Goal: Check status: Check status

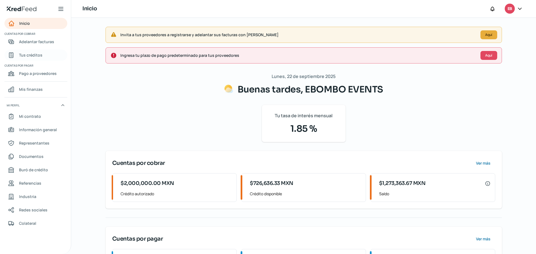
click at [28, 52] on span "Tus créditos" at bounding box center [30, 55] width 23 height 7
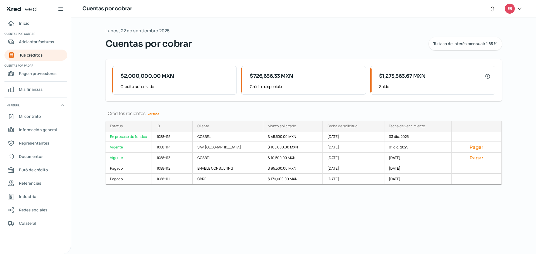
click at [151, 113] on link "Ver más" at bounding box center [153, 114] width 16 height 9
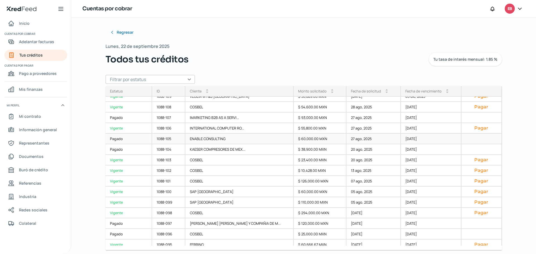
scroll to position [70, 0]
click at [177, 180] on div "1088-101" at bounding box center [168, 180] width 33 height 11
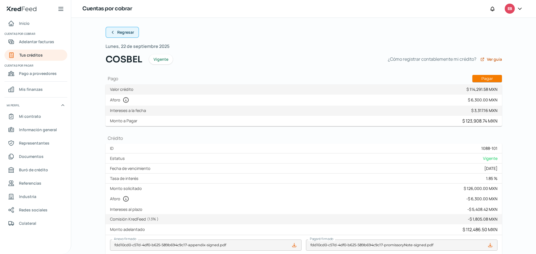
click at [110, 32] on icon at bounding box center [112, 32] width 4 height 4
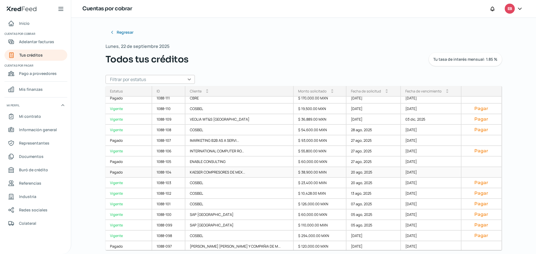
scroll to position [70, 0]
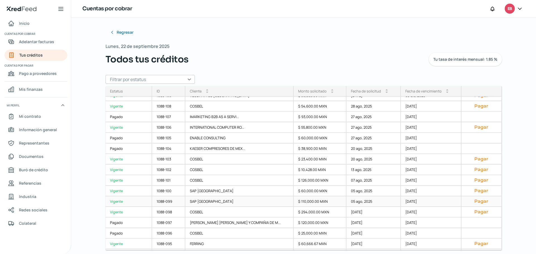
click at [163, 201] on div "1088-099" at bounding box center [168, 202] width 33 height 11
